Goal: Task Accomplishment & Management: Use online tool/utility

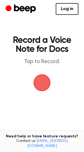
click at [40, 78] on span "button" at bounding box center [42, 83] width 17 height 17
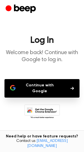
click at [47, 83] on button "Continue with Google" at bounding box center [42, 88] width 75 height 19
click at [44, 83] on button "Continue with Google" at bounding box center [42, 88] width 75 height 19
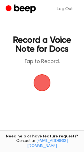
click at [42, 82] on span "button" at bounding box center [42, 83] width 17 height 17
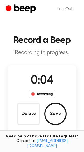
click at [41, 93] on div "Recording" at bounding box center [42, 94] width 27 height 8
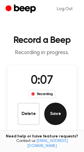
click at [53, 119] on button "Save" at bounding box center [55, 114] width 23 height 23
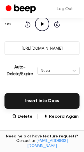
scroll to position [86, 0]
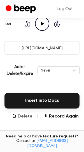
click at [23, 117] on button "Delete" at bounding box center [22, 116] width 21 height 7
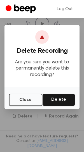
click at [64, 102] on button "Delete" at bounding box center [58, 100] width 33 height 12
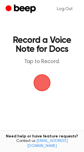
click at [43, 83] on span "button" at bounding box center [42, 83] width 17 height 17
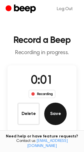
click at [58, 115] on button "Save" at bounding box center [55, 114] width 23 height 23
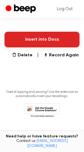
scroll to position [147, 0]
click at [56, 42] on button "Insert into Docs" at bounding box center [42, 40] width 75 height 16
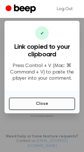
click at [50, 108] on button "Close" at bounding box center [42, 104] width 66 height 12
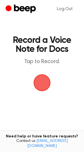
click at [48, 73] on main "Record a Voice Note for Docs Tap to Record. Tired of copying and pasting? Use t…" at bounding box center [42, 92] width 84 height 185
click at [41, 87] on span "button" at bounding box center [42, 83] width 20 height 20
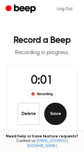
click at [50, 115] on button "Save" at bounding box center [55, 114] width 23 height 23
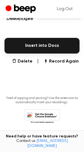
scroll to position [143, 0]
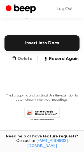
click at [23, 59] on button "Delete" at bounding box center [22, 59] width 21 height 7
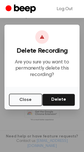
click at [59, 97] on button "Delete" at bounding box center [58, 100] width 33 height 12
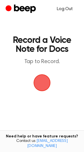
click at [63, 6] on link "Log Out" at bounding box center [64, 9] width 27 height 14
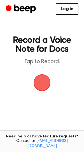
click at [68, 8] on link "Log in" at bounding box center [67, 9] width 23 height 12
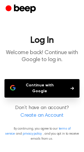
click at [60, 43] on h1 "Log In" at bounding box center [42, 40] width 75 height 9
click at [46, 93] on main "Log In Welcome back! Continue with Google to log in. Continue with Google Don’t…" at bounding box center [42, 76] width 84 height 152
click at [46, 84] on button "Continue with Google" at bounding box center [42, 88] width 75 height 19
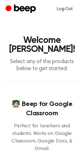
click at [65, 8] on link "Log Out" at bounding box center [64, 9] width 27 height 14
